Goal: Transaction & Acquisition: Purchase product/service

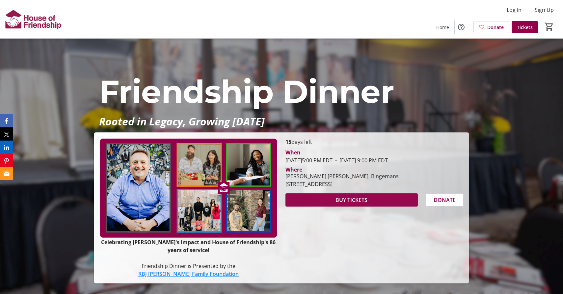
click at [362, 198] on span "BUY TICKETS" at bounding box center [352, 200] width 32 height 8
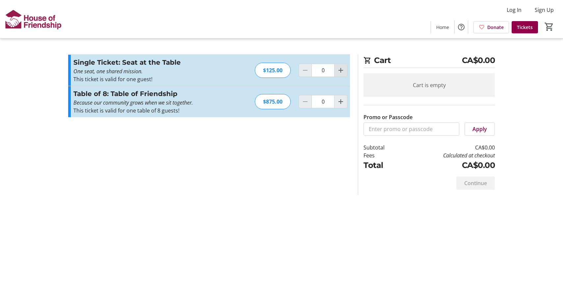
click at [339, 72] on mat-icon "Increment by one" at bounding box center [341, 70] width 8 height 8
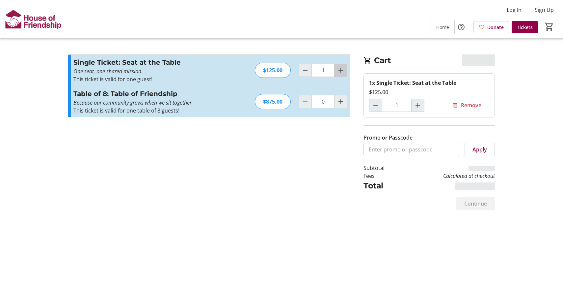
click at [339, 72] on mat-icon "Increment by one" at bounding box center [341, 70] width 8 height 8
type input "2"
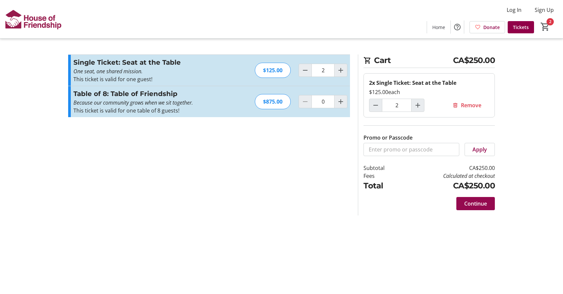
click at [474, 205] on span "Continue" at bounding box center [476, 203] width 23 height 8
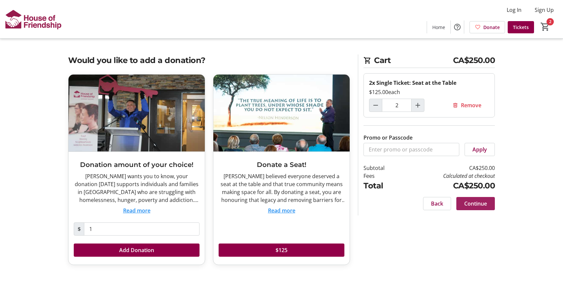
click at [485, 205] on span "Continue" at bounding box center [476, 203] width 23 height 8
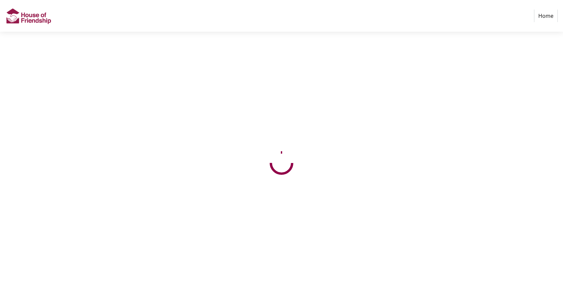
select select "CA"
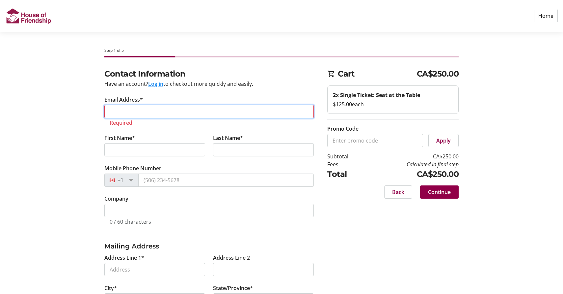
type input "[PERSON_NAME][EMAIL_ADDRESS][DOMAIN_NAME]"
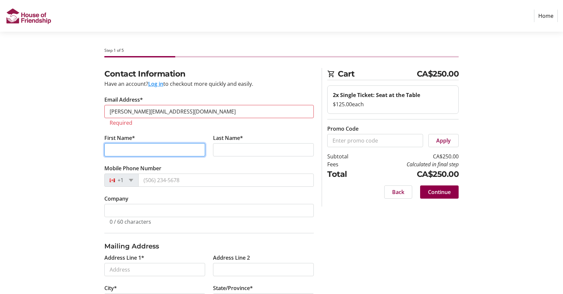
type input "[PERSON_NAME]"
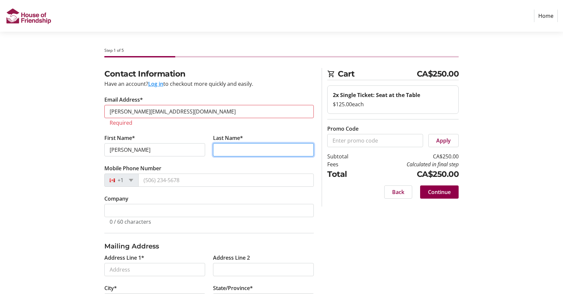
type input "[PERSON_NAME]"
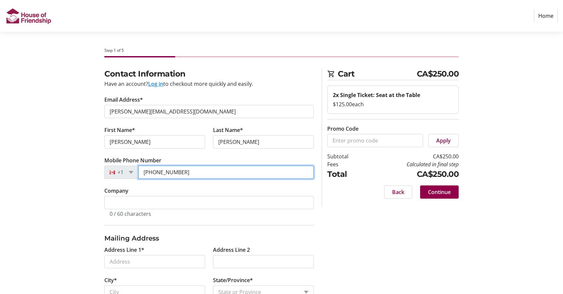
drag, startPoint x: 188, startPoint y: 172, endPoint x: 157, endPoint y: 171, distance: 30.3
type input "[PHONE_NUMBER]"
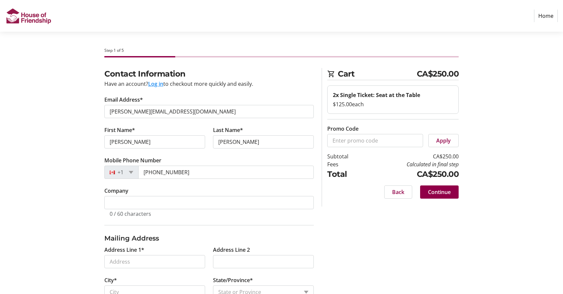
click at [205, 185] on tr-form-field "Mobile Phone Number [PHONE_NUMBER]" at bounding box center [209, 171] width 210 height 30
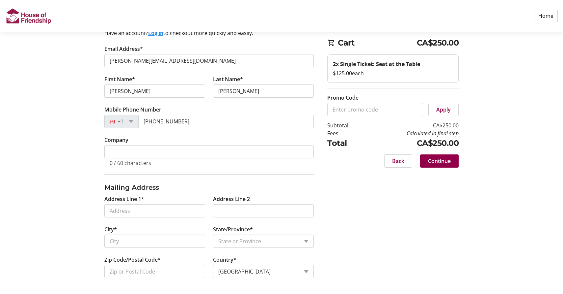
scroll to position [51, 0]
click at [197, 212] on input "Address Line 1*" at bounding box center [154, 210] width 101 height 13
click at [197, 210] on input "Address Line 1*" at bounding box center [154, 210] width 101 height 13
click at [146, 209] on input "Address Line 1*" at bounding box center [154, 210] width 101 height 13
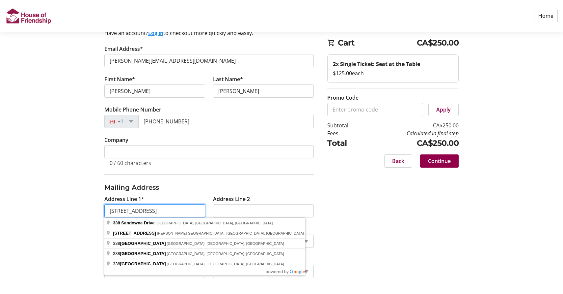
click at [186, 212] on input "[STREET_ADDRESS]" at bounding box center [154, 210] width 101 height 13
type input "[STREET_ADDRESS]"
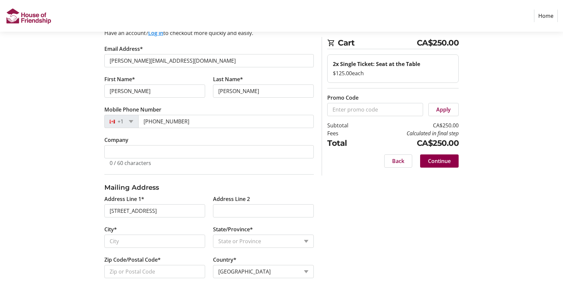
click at [208, 198] on tr-form-field "Address Line 1* [STREET_ADDRESS]" at bounding box center [154, 210] width 109 height 30
type input "[GEOGRAPHIC_DATA]"
select select "ON"
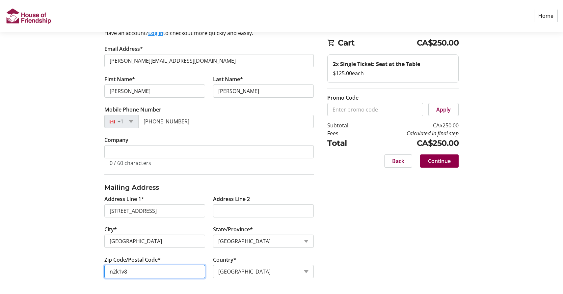
type input "n2k1v8"
click at [443, 160] on span "Continue" at bounding box center [439, 161] width 23 height 8
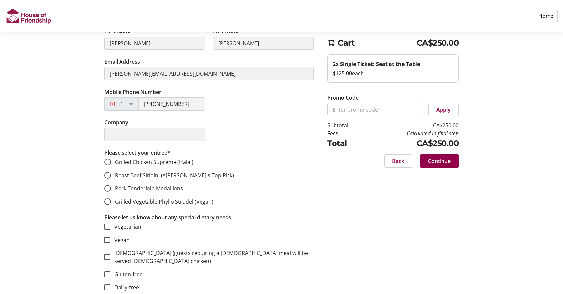
scroll to position [110, 0]
click at [108, 200] on input "Grilled Vegetable Phyllo Strudel (Vegan)" at bounding box center [107, 201] width 7 height 7
radio input "true"
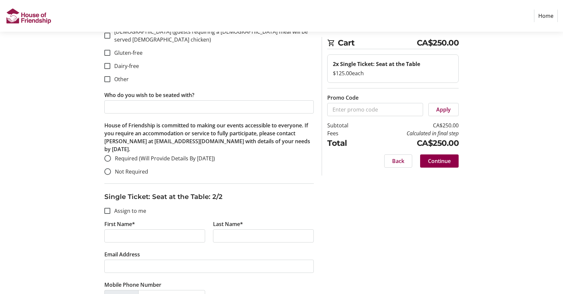
scroll to position [332, 0]
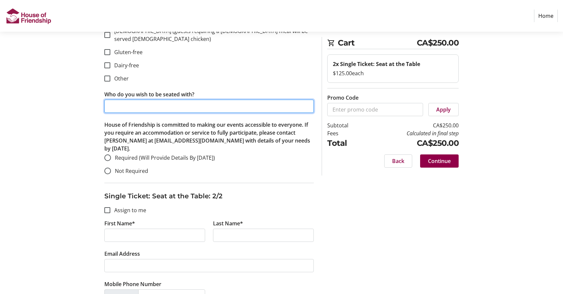
click at [139, 100] on input "Who do you wish to be seated with?" at bounding box center [209, 106] width 210 height 13
type input "Folks from Stirling Ave Mennonite if possible; [PERSON_NAME], [PERSON_NAME]"
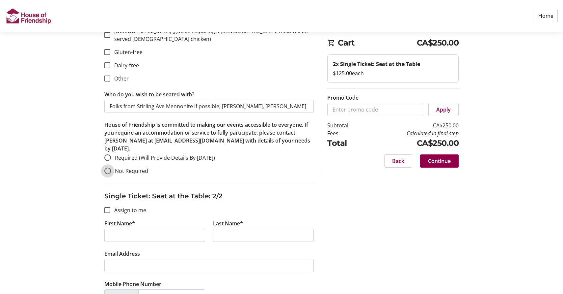
click at [106, 167] on input "Not Required" at bounding box center [107, 170] width 7 height 7
radio input "true"
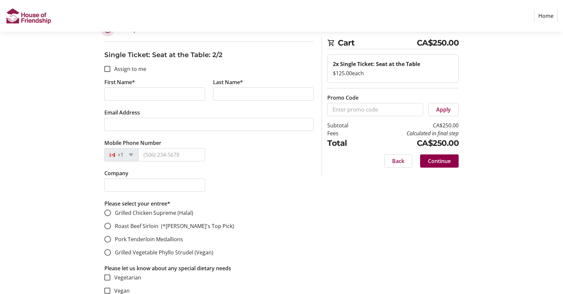
scroll to position [474, 0]
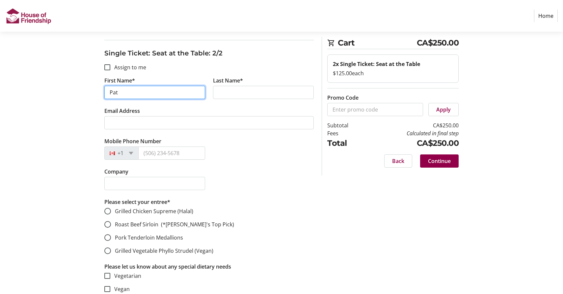
type input "Pat"
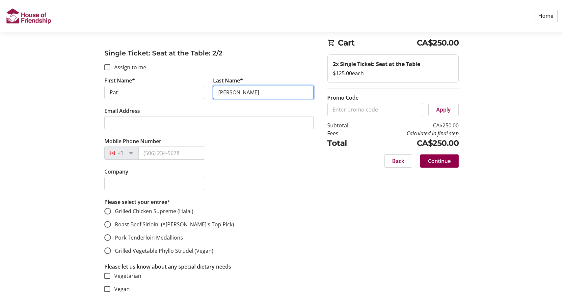
type input "[PERSON_NAME]"
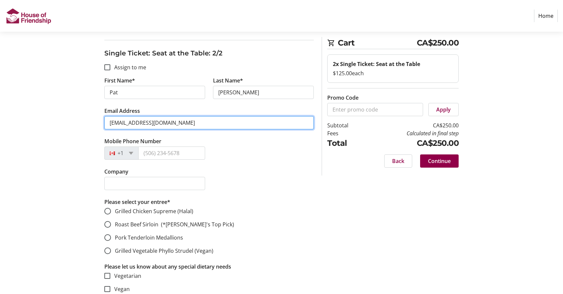
type input "[EMAIL_ADDRESS][DOMAIN_NAME]"
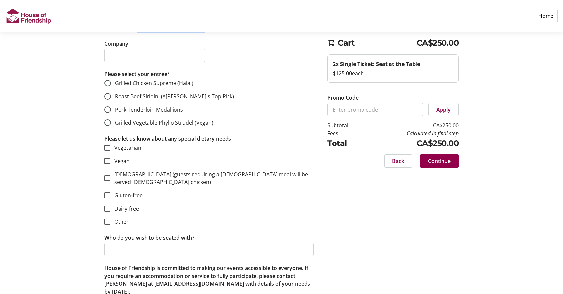
scroll to position [603, 0]
type input "[PHONE_NUMBER]"
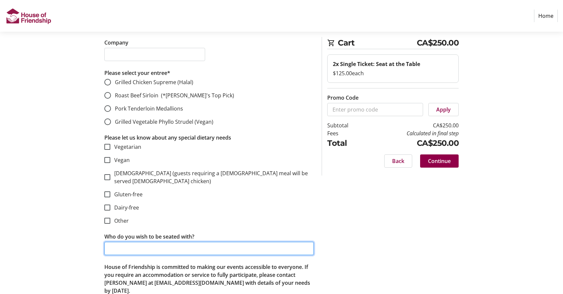
click at [155, 242] on input "Who do you wish to be seated with?" at bounding box center [209, 248] width 210 height 13
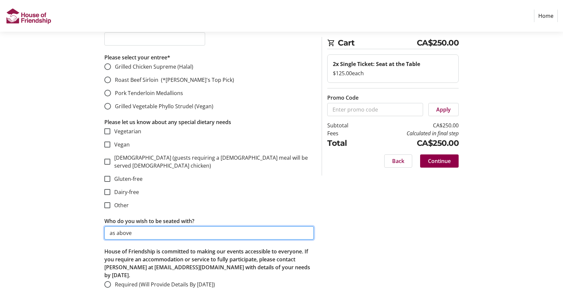
scroll to position [618, 0]
type input "as above"
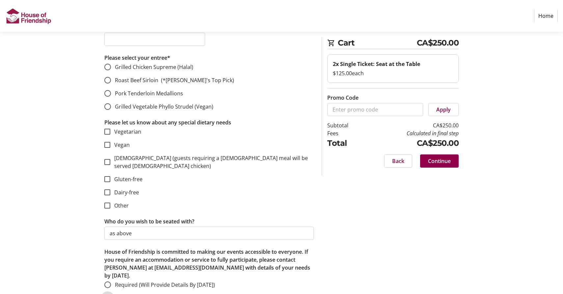
click at [110, 293] on input "Not Required" at bounding box center [107, 297] width 7 height 7
radio input "true"
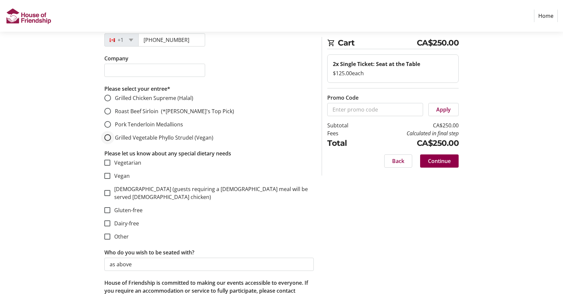
scroll to position [589, 0]
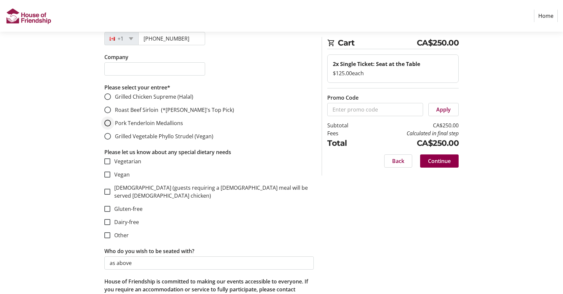
click at [110, 118] on div at bounding box center [108, 123] width 16 height 16
radio input "true"
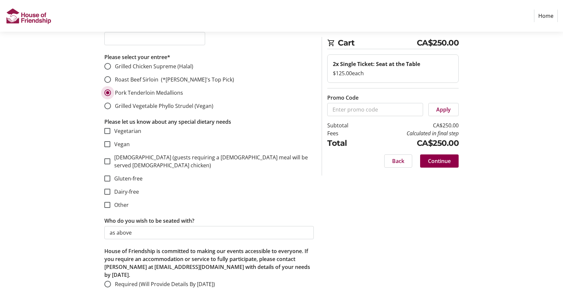
scroll to position [618, 0]
click at [441, 161] on span "Continue" at bounding box center [439, 161] width 23 height 8
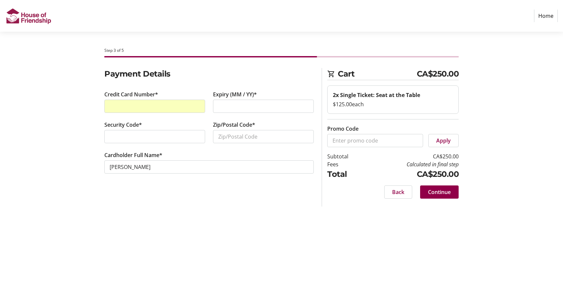
click at [202, 138] on div at bounding box center [154, 136] width 101 height 13
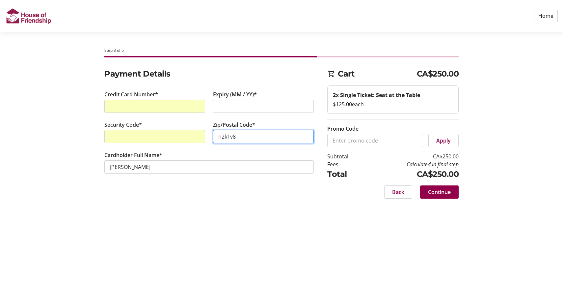
type input "n2k1v8"
click at [193, 206] on div "Step 3 of 5 Cart CA$250.00 2x Single Ticket: Seat at the Table $125.00 each Pro…" at bounding box center [281, 163] width 435 height 262
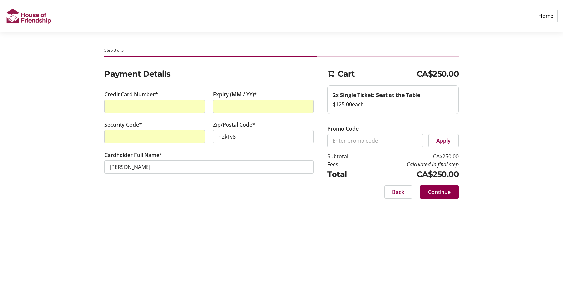
click at [243, 188] on section "Payment Details Credit Card Number* Expiry (MM / YY)* Security Code* Zip/Postal…" at bounding box center [209, 128] width 210 height 121
click at [442, 193] on span "Continue" at bounding box center [439, 192] width 23 height 8
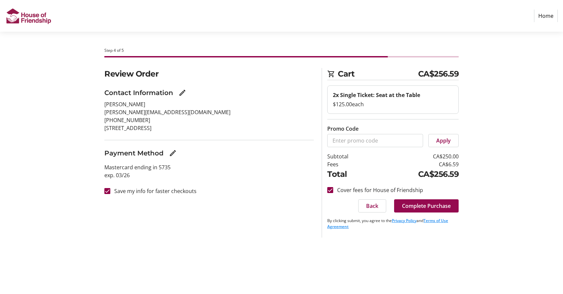
click at [433, 205] on span "Complete Purchase" at bounding box center [426, 206] width 49 height 8
